Goal: Navigation & Orientation: Find specific page/section

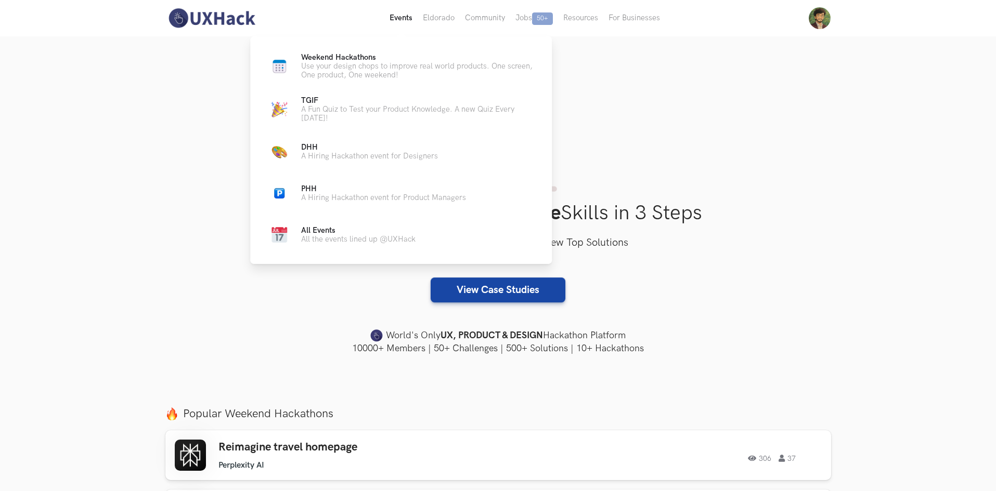
click at [402, 18] on button "Events Live" at bounding box center [400, 18] width 33 height 36
click at [364, 66] on p "Use your design chops to improve real world products. One screen, One product, …" at bounding box center [418, 71] width 234 height 18
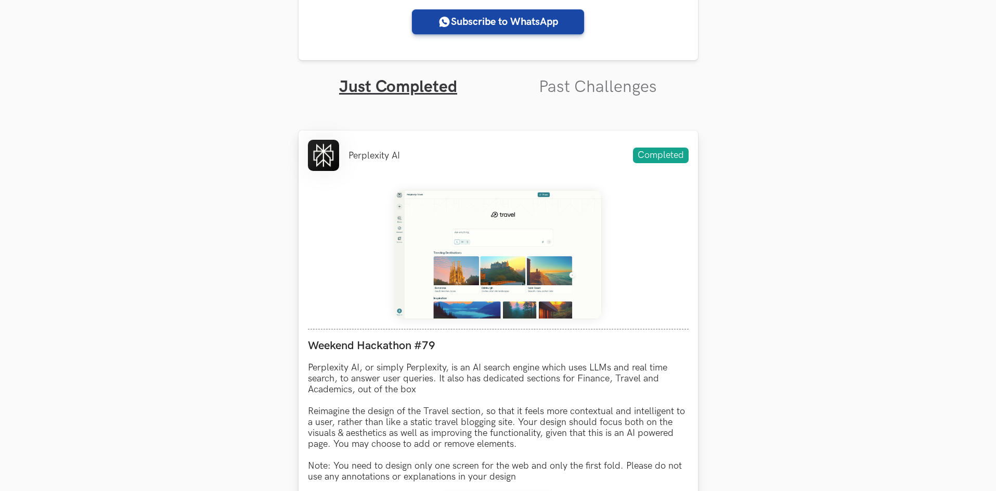
scroll to position [424, 0]
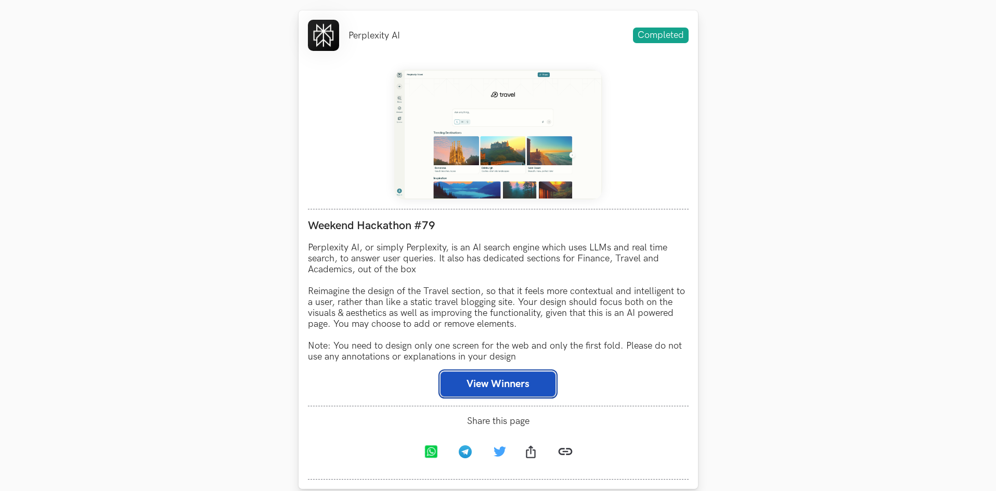
click at [457, 385] on button "View Winners" at bounding box center [497, 384] width 115 height 25
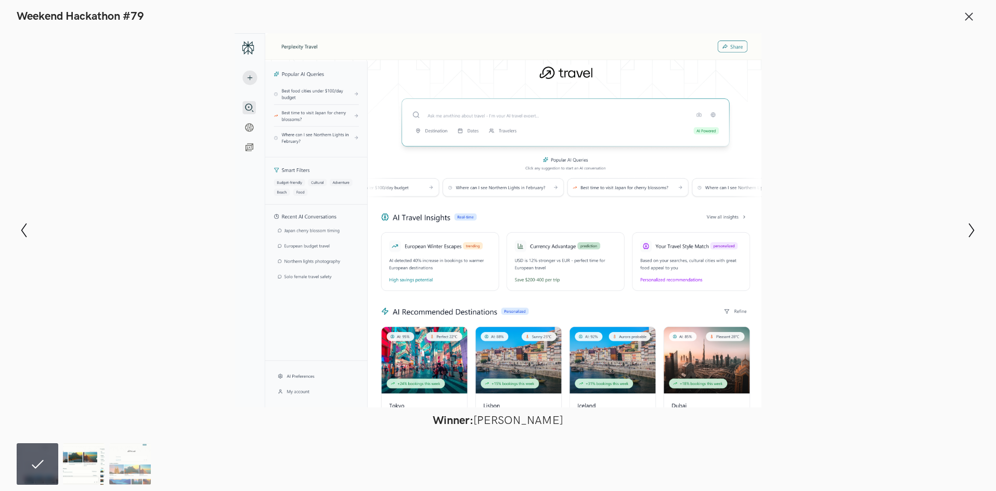
click at [82, 468] on img at bounding box center [84, 464] width 42 height 42
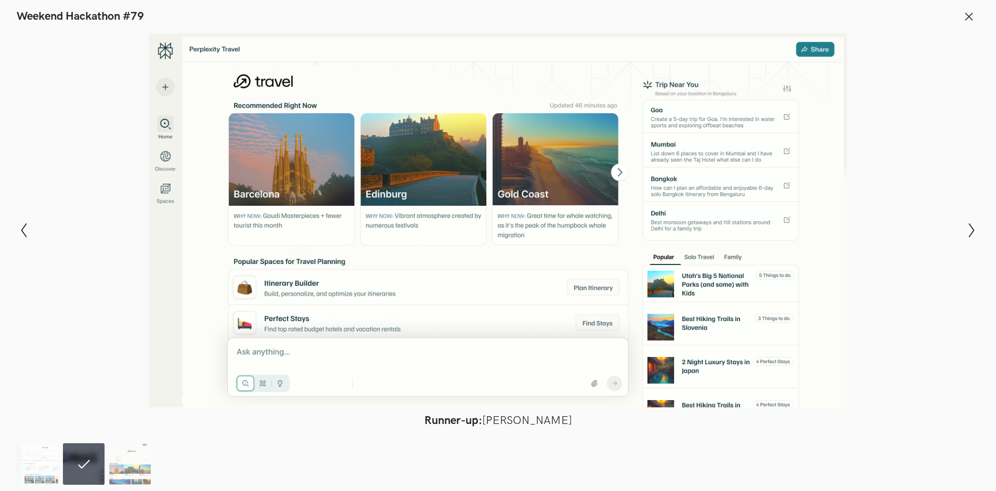
click at [109, 472] on ol at bounding box center [86, 464] width 139 height 42
click at [117, 470] on img at bounding box center [130, 464] width 42 height 42
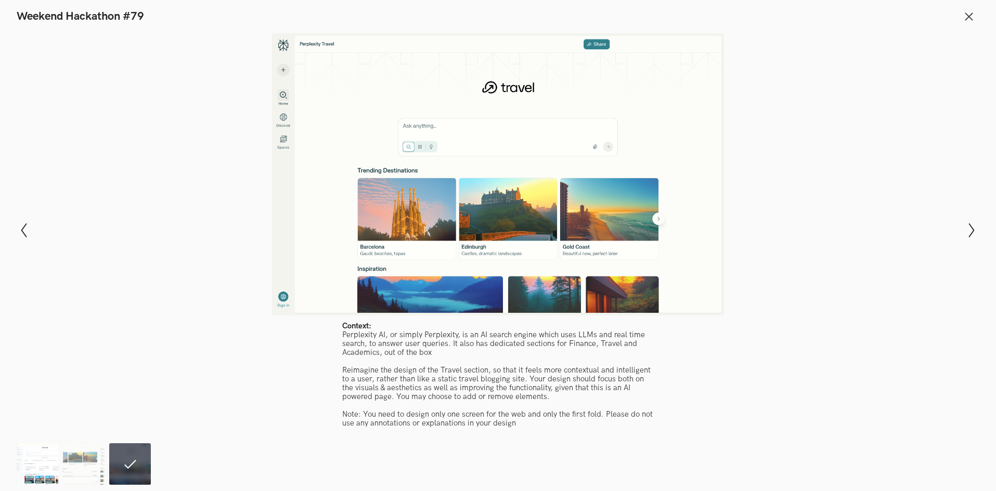
click at [29, 471] on img at bounding box center [38, 464] width 42 height 42
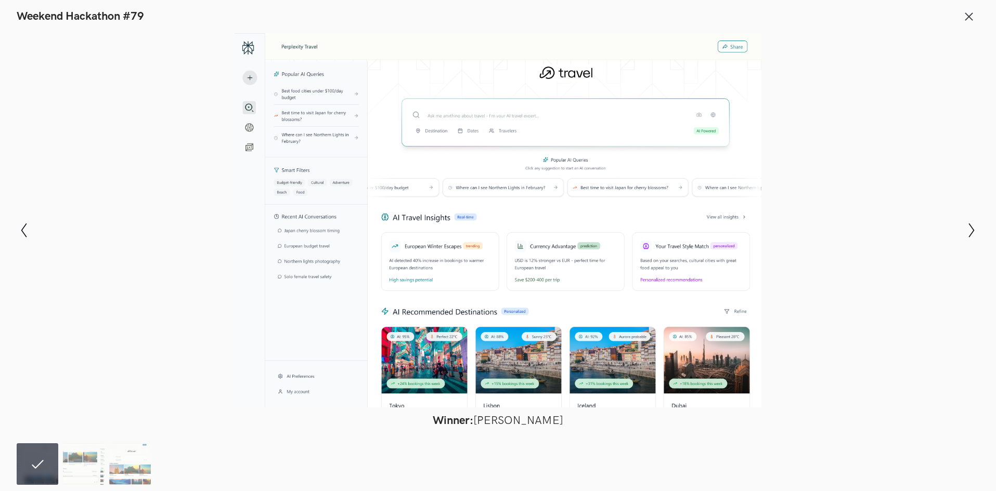
click at [108, 461] on ol at bounding box center [86, 464] width 139 height 42
click at [128, 463] on img at bounding box center [130, 464] width 42 height 42
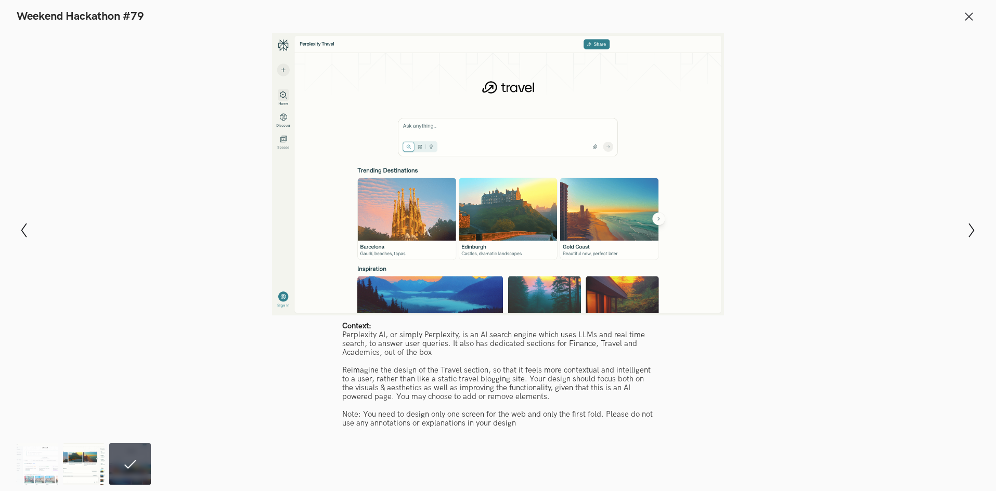
click at [82, 468] on img at bounding box center [84, 464] width 42 height 42
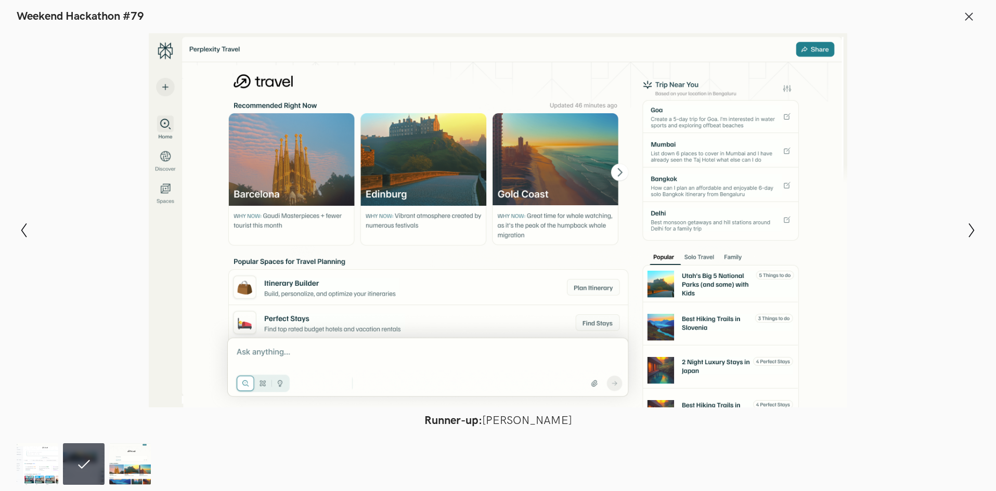
click at [879, 78] on div at bounding box center [498, 220] width 920 height 374
click at [971, 16] on icon at bounding box center [968, 16] width 11 height 11
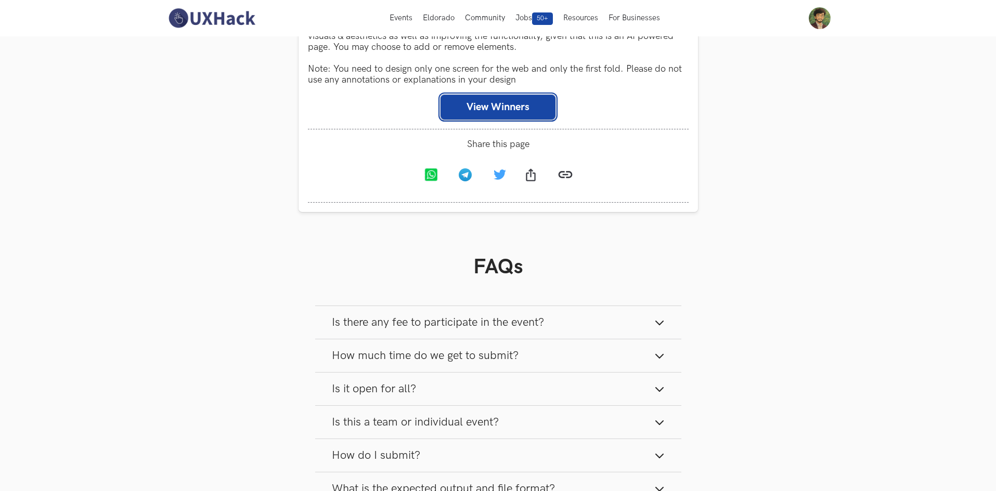
scroll to position [684, 0]
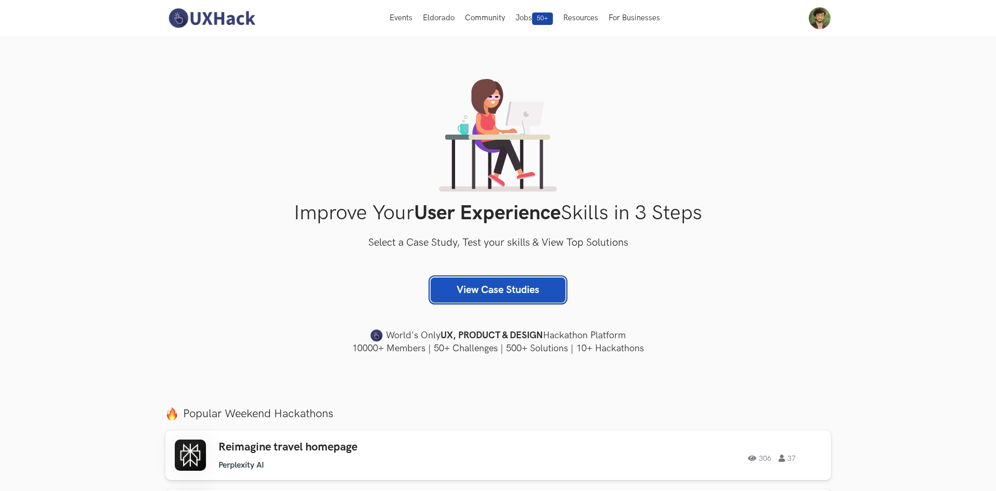
click at [485, 288] on link "View Case Studies" at bounding box center [497, 290] width 135 height 25
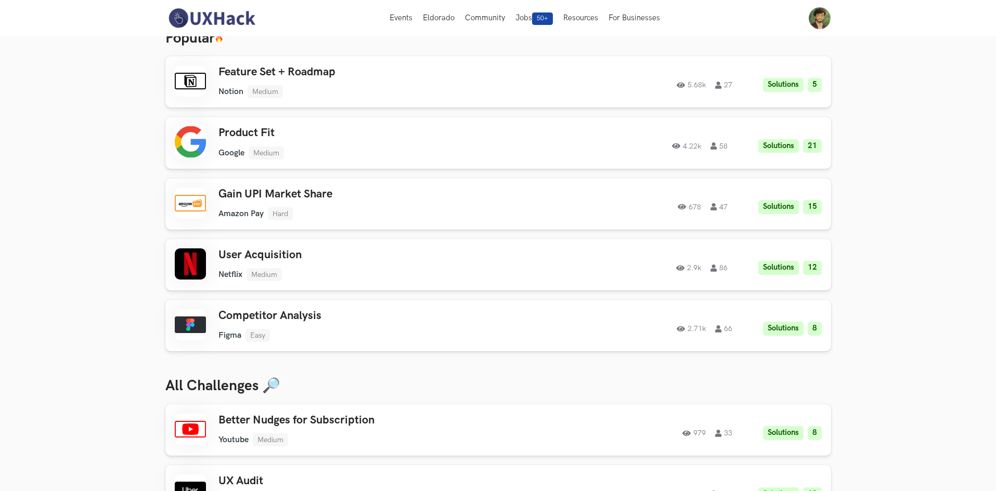
scroll to position [52, 0]
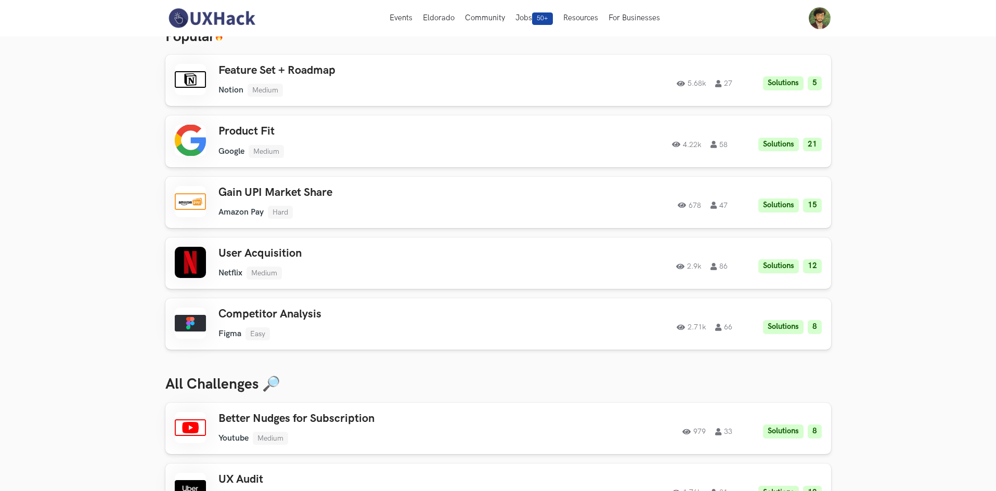
click at [834, 12] on div "Events Live Eldorado Community Jobs 50+ Resources For Businesses Home My Profil…" at bounding box center [498, 18] width 996 height 36
click at [816, 14] on img at bounding box center [819, 18] width 22 height 22
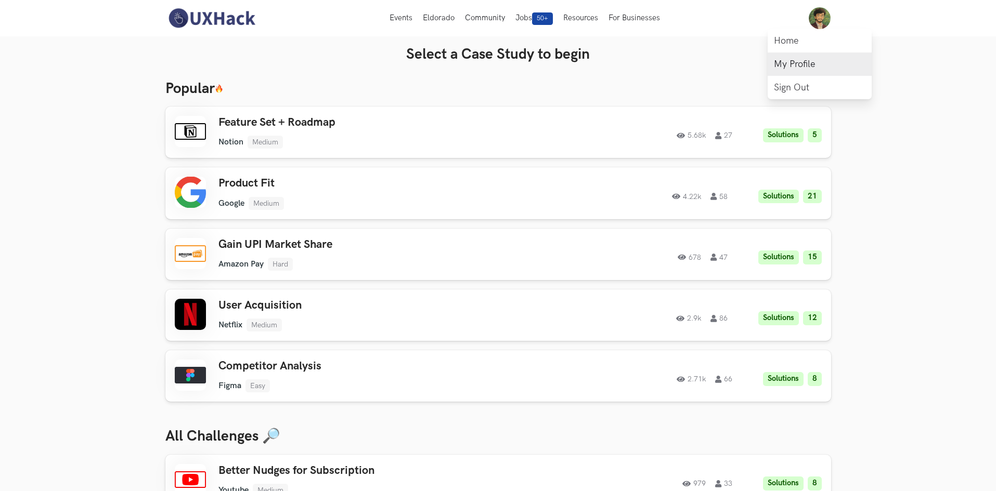
click at [795, 72] on link "My Profile" at bounding box center [819, 64] width 104 height 23
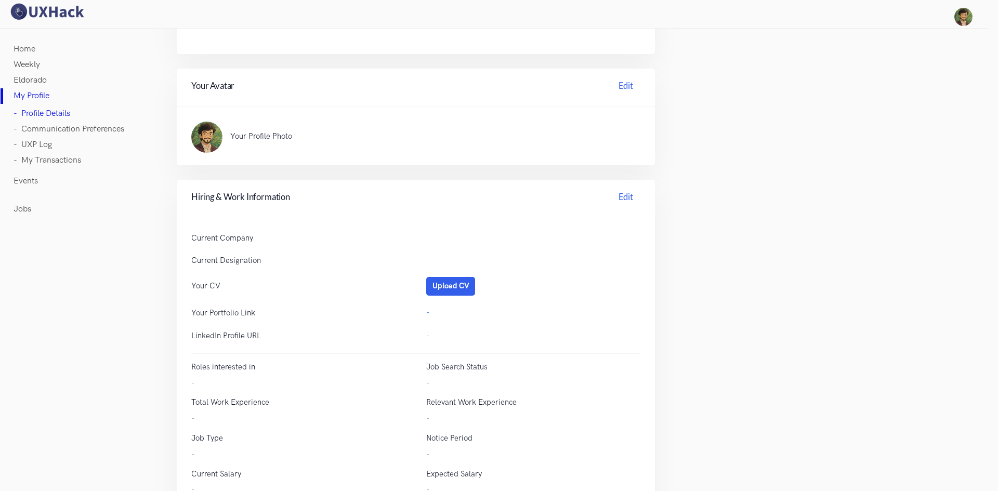
scroll to position [208, 0]
